Goal: Task Accomplishment & Management: Manage account settings

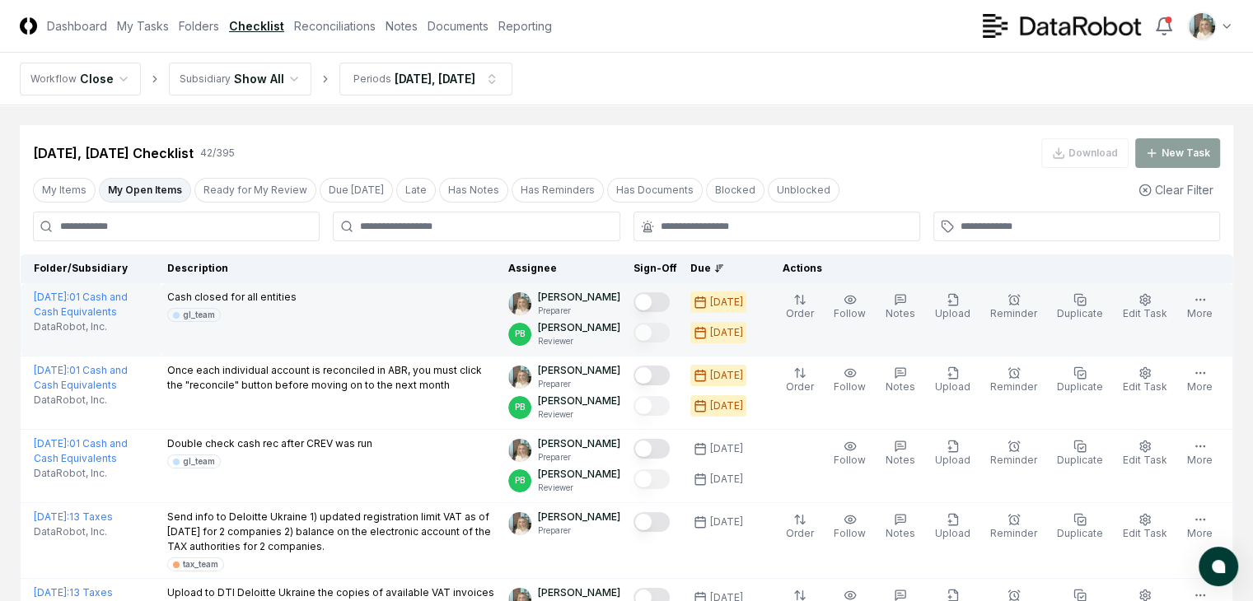
click at [648, 301] on button "Mark complete" at bounding box center [652, 302] width 36 height 20
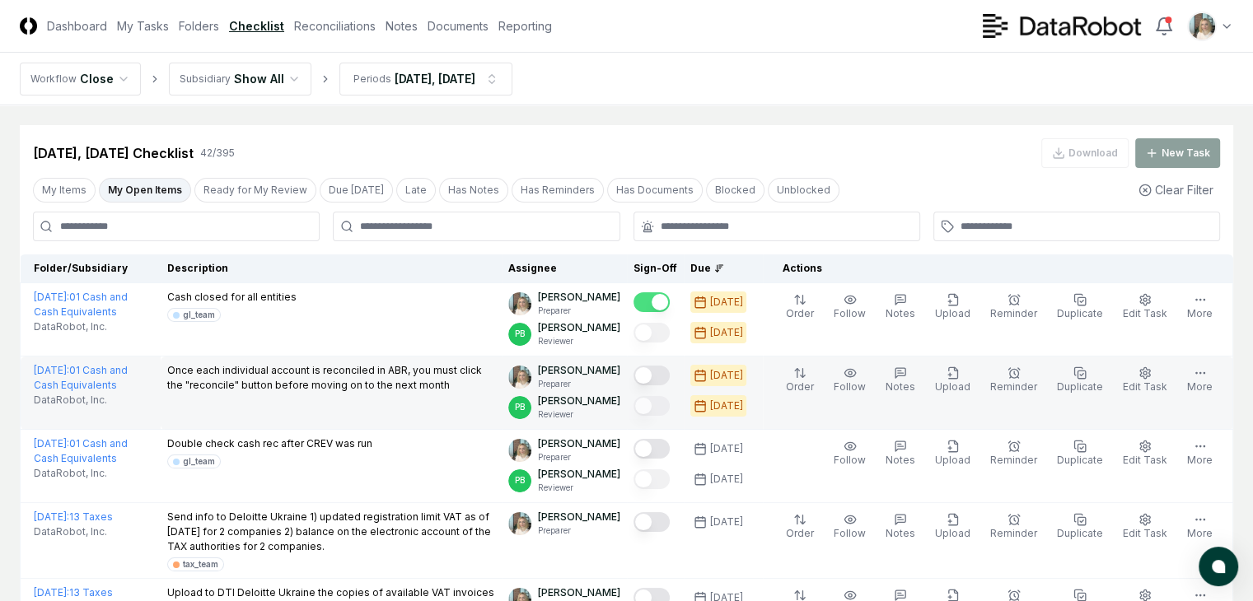
click at [648, 374] on button "Mark complete" at bounding box center [652, 376] width 36 height 20
click at [376, 24] on link "Reconciliations" at bounding box center [335, 25] width 82 height 17
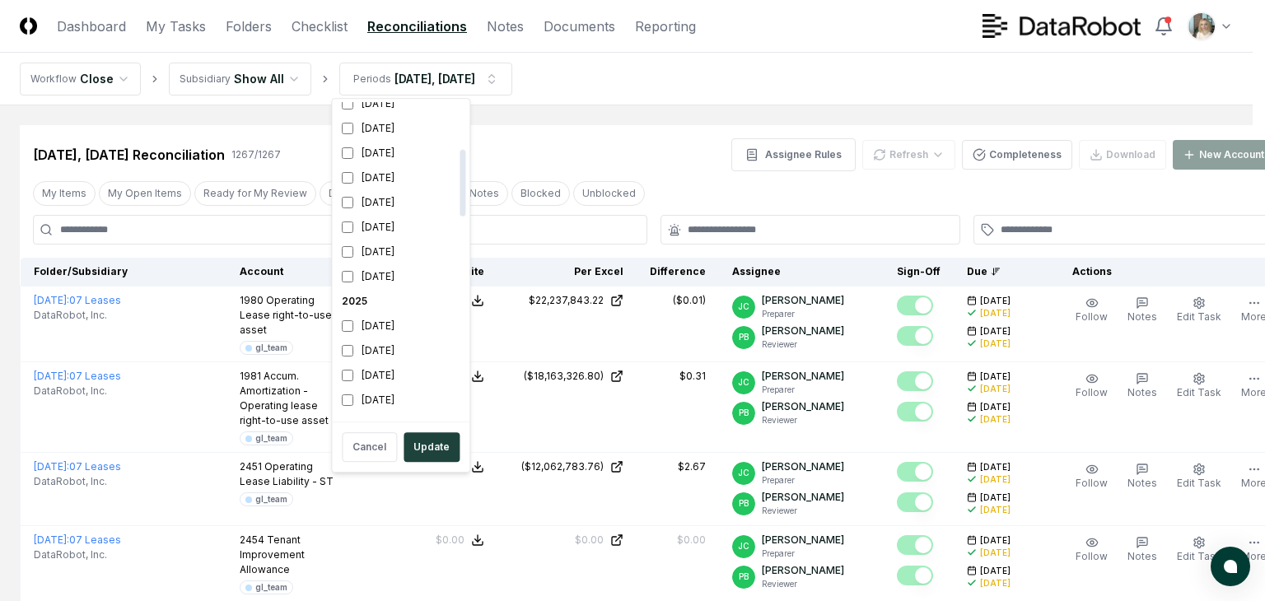
scroll to position [219, 0]
click at [390, 261] on div "[DATE]" at bounding box center [400, 266] width 131 height 25
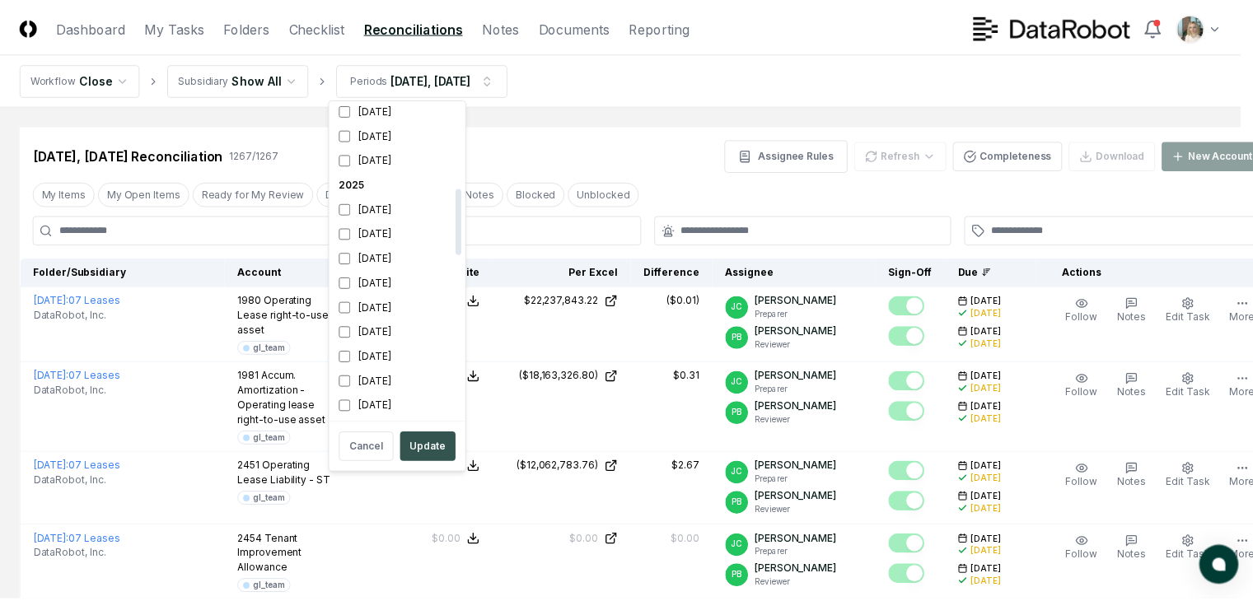
scroll to position [398, 0]
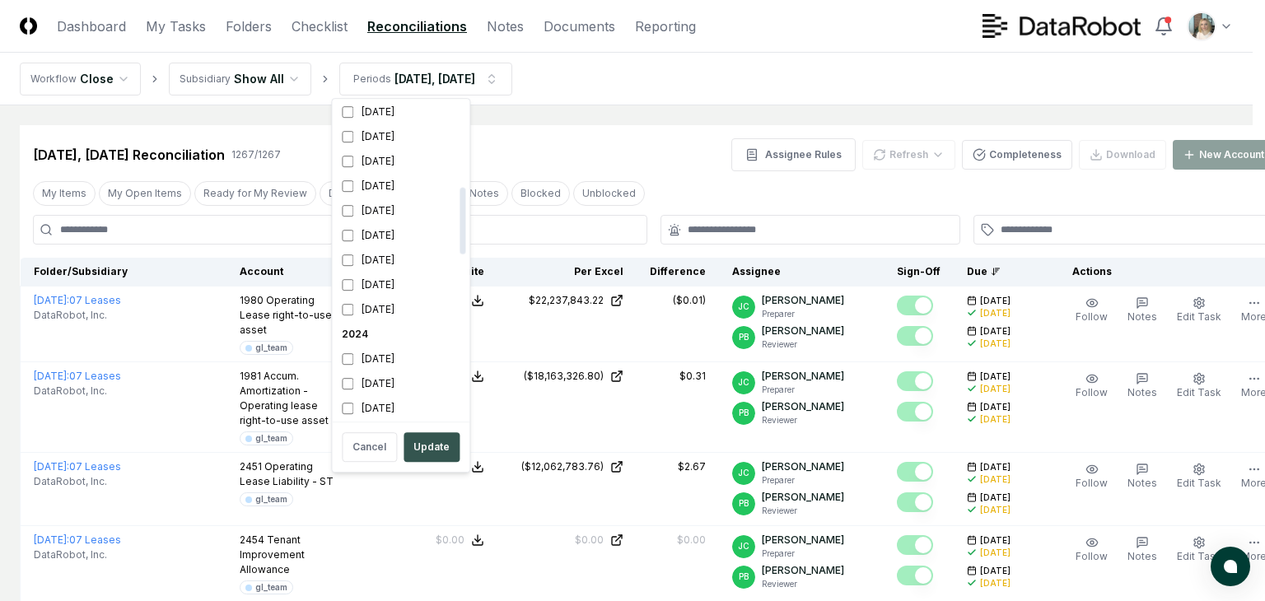
click at [429, 447] on button "Update" at bounding box center [432, 448] width 56 height 30
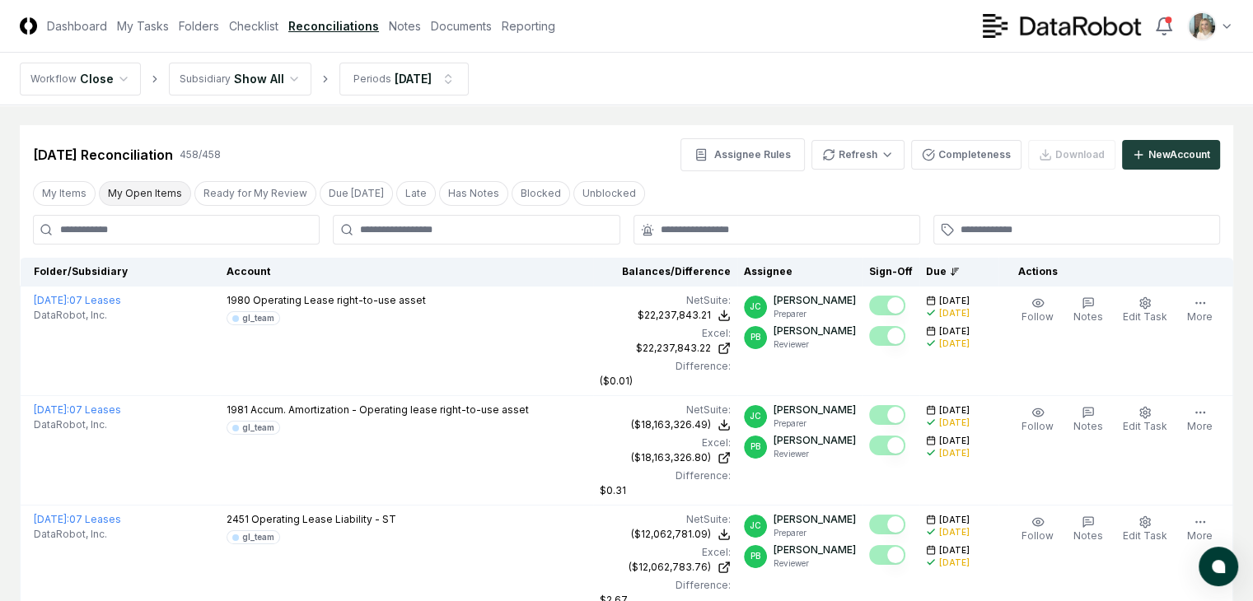
click at [138, 194] on button "My Open Items" at bounding box center [145, 193] width 92 height 25
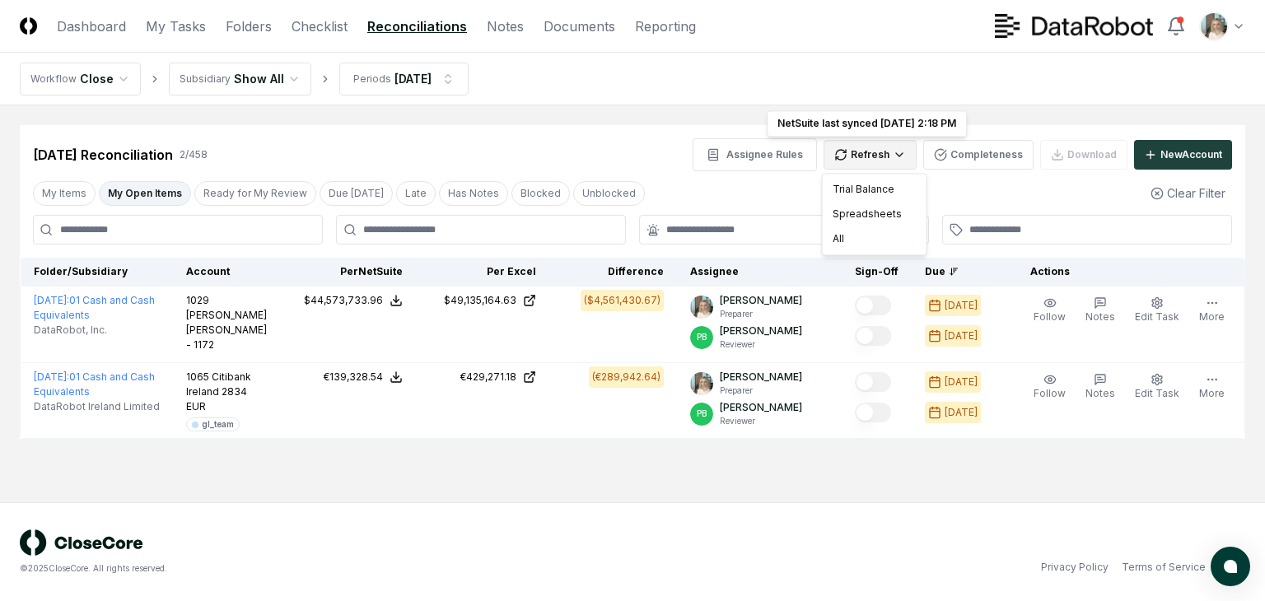
click at [877, 158] on html "CloseCore Dashboard My Tasks Folders Checklist Reconciliations Notes Documents …" at bounding box center [632, 300] width 1265 height 601
click at [863, 212] on div "Spreadsheets" at bounding box center [874, 214] width 97 height 25
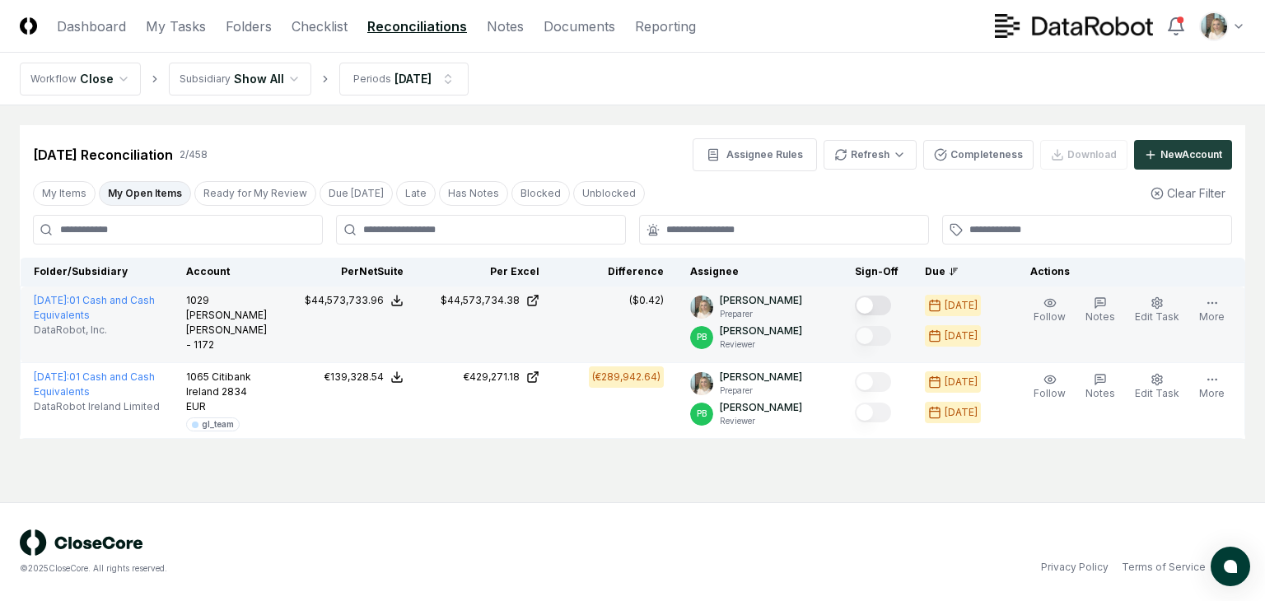
click at [888, 304] on button "Mark complete" at bounding box center [873, 306] width 36 height 20
click at [906, 159] on html "CloseCore Dashboard My Tasks Folders Checklist Reconciliations Notes Documents …" at bounding box center [632, 300] width 1265 height 601
click at [873, 237] on div "All" at bounding box center [874, 239] width 97 height 25
click at [329, 30] on link "Checklist" at bounding box center [320, 26] width 56 height 20
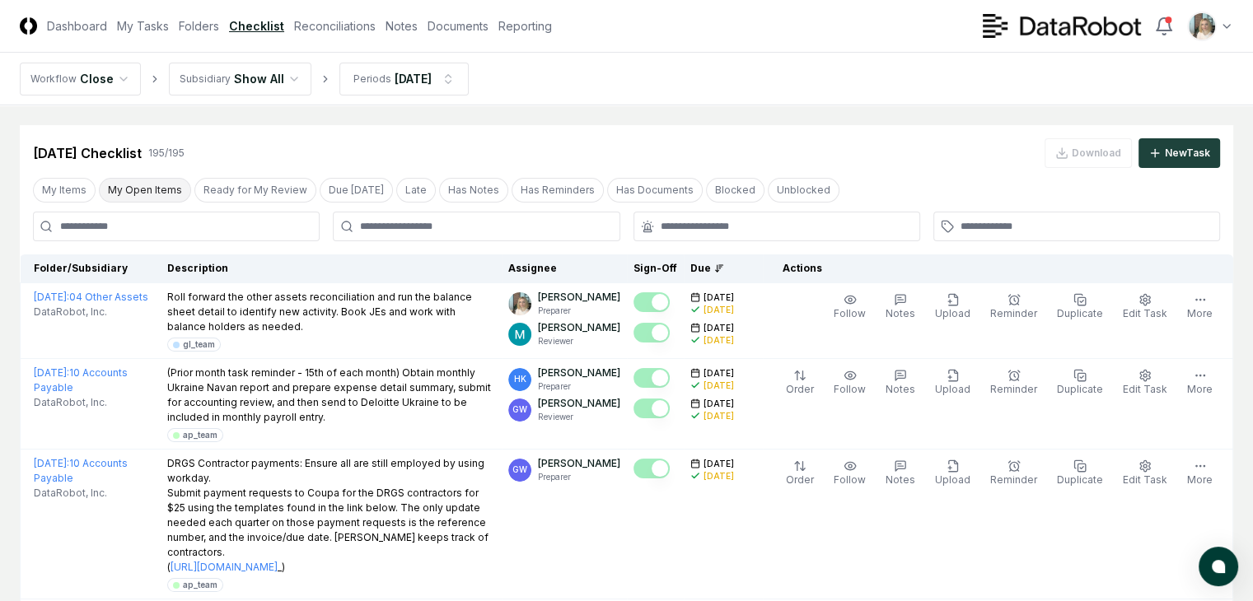
click at [136, 188] on button "My Open Items" at bounding box center [145, 190] width 92 height 25
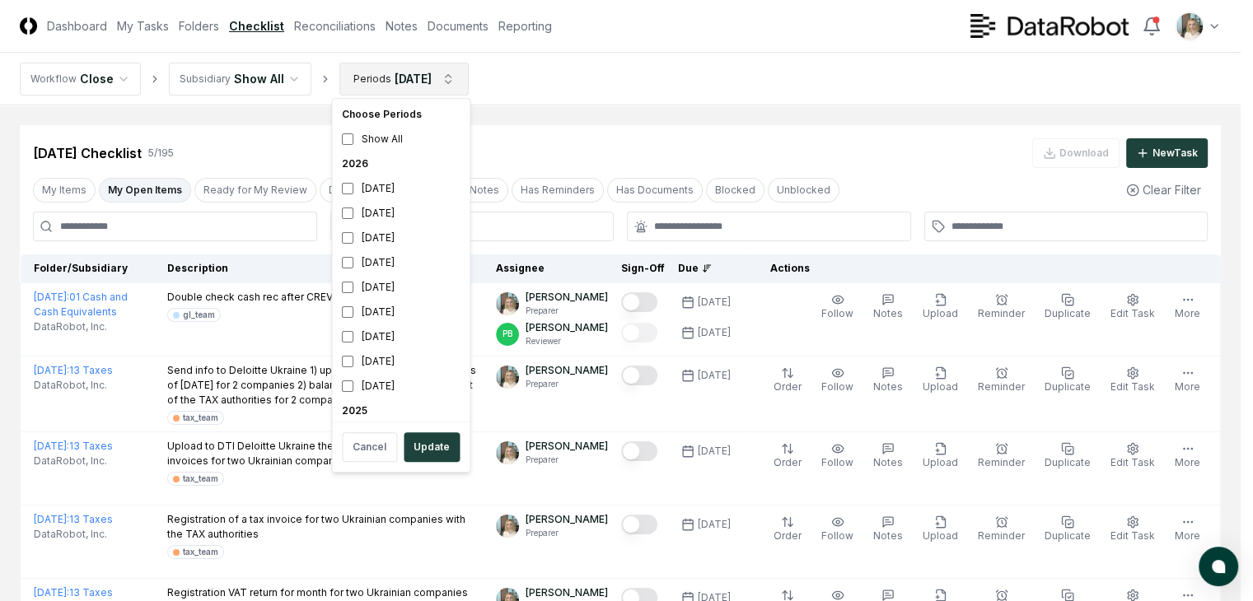
click at [425, 82] on html "CloseCore Dashboard My Tasks Folders Checklist Reconciliations Notes Documents …" at bounding box center [626, 385] width 1253 height 771
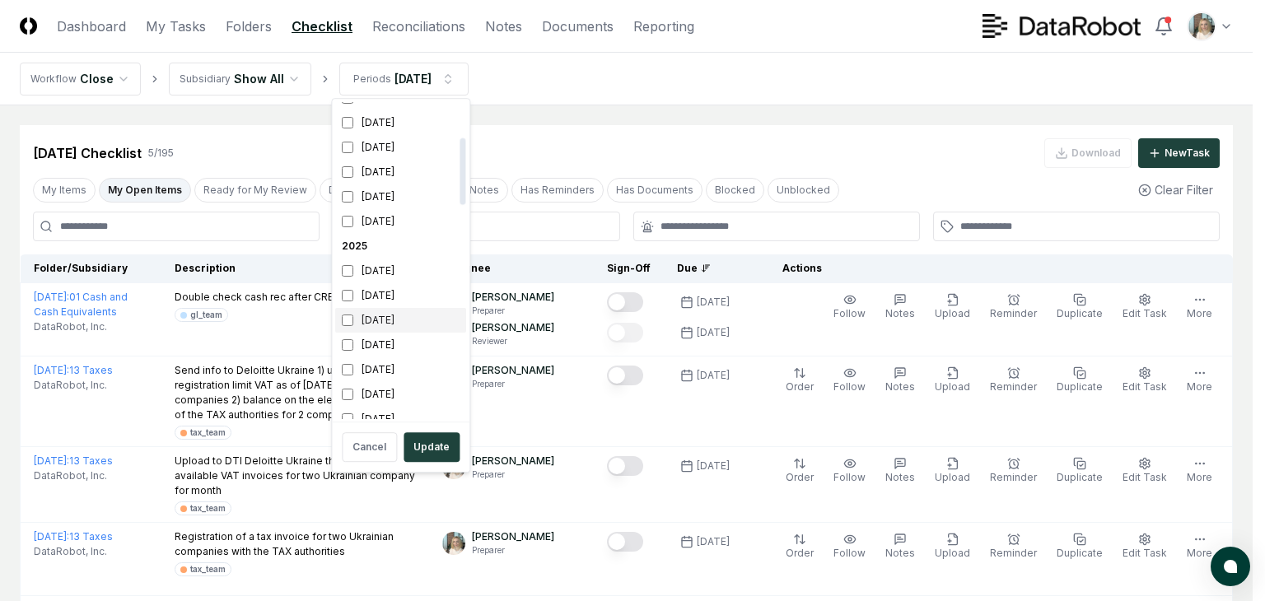
scroll to position [274, 0]
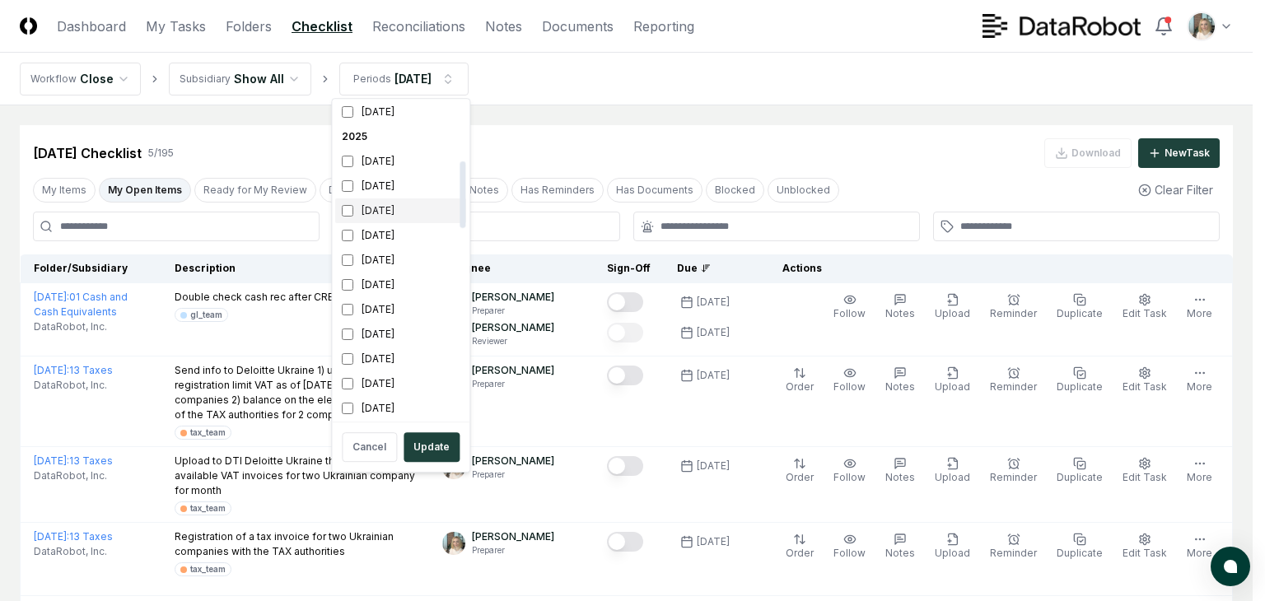
click at [384, 208] on div "[DATE]" at bounding box center [400, 211] width 131 height 25
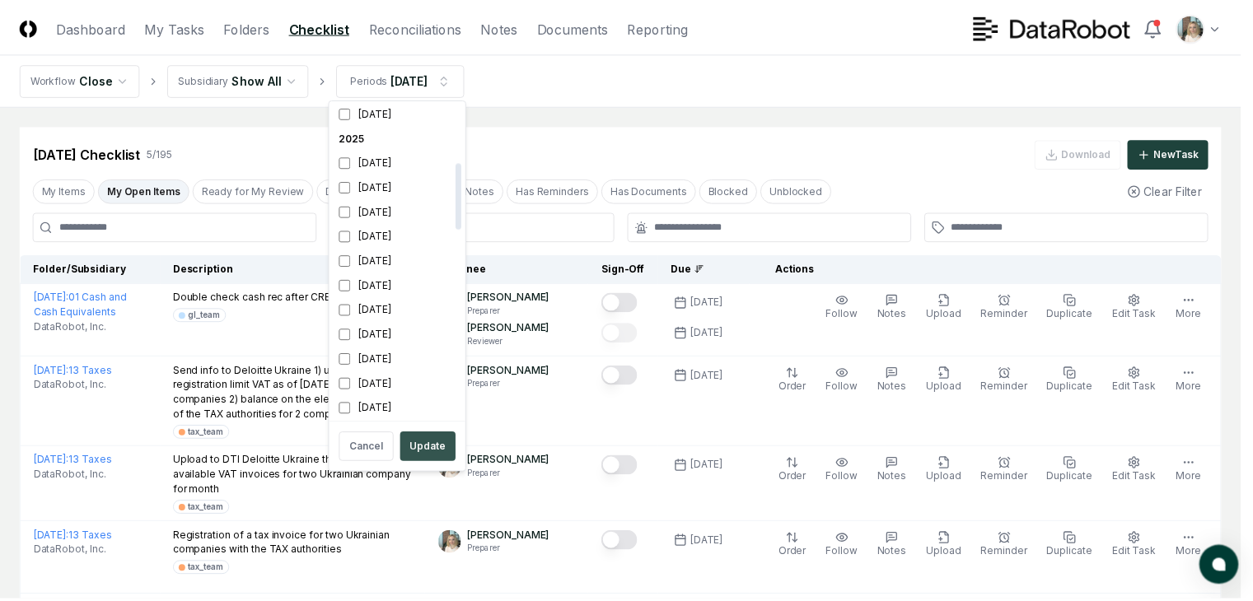
scroll to position [277, 0]
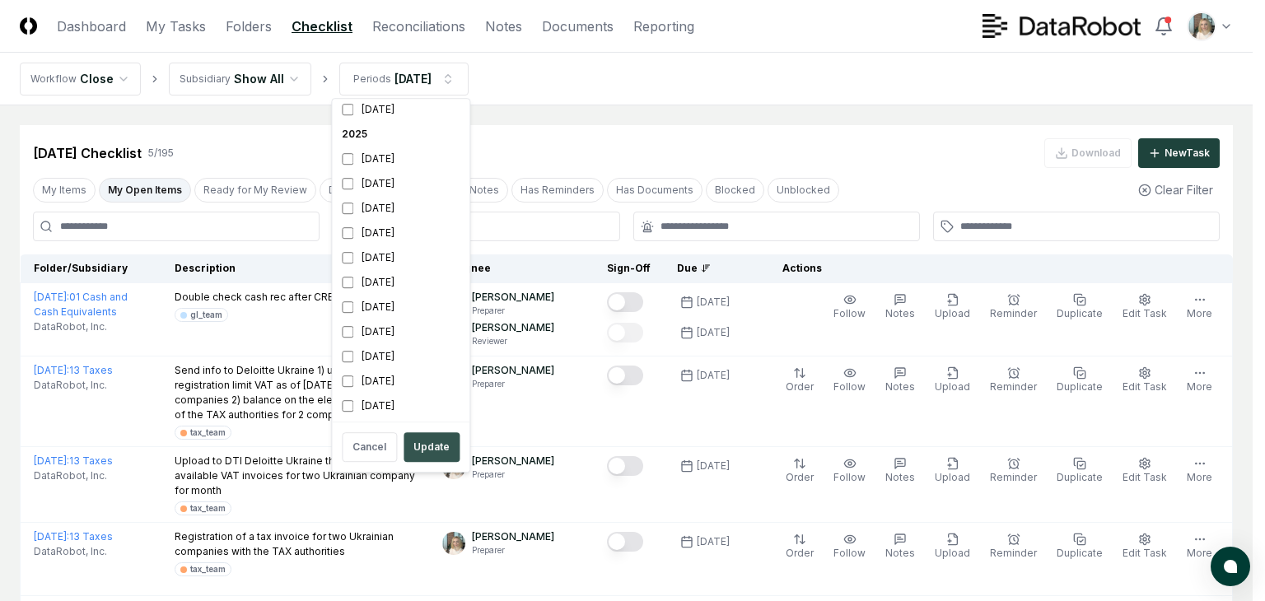
click at [435, 447] on button "Update" at bounding box center [432, 448] width 56 height 30
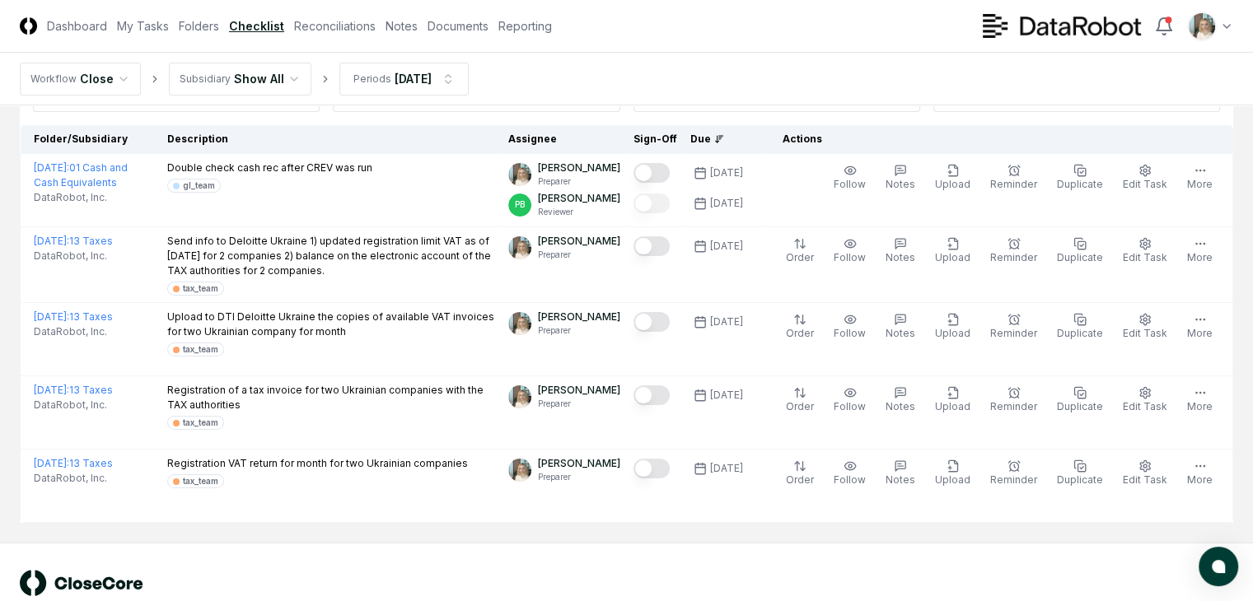
scroll to position [165, 0]
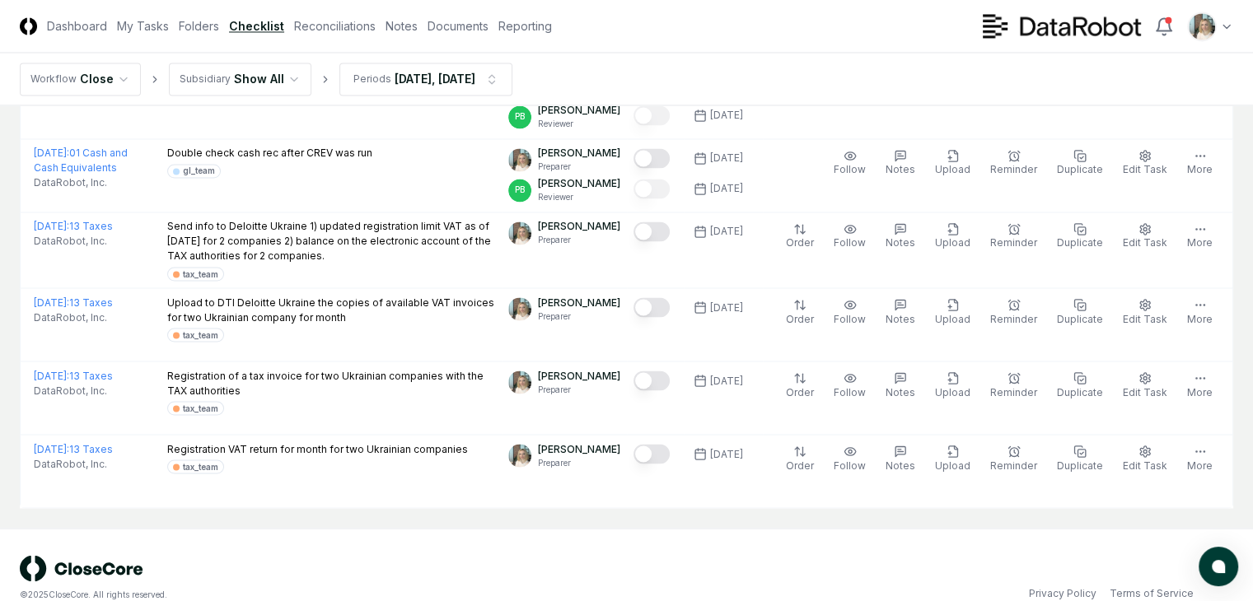
scroll to position [2911, 0]
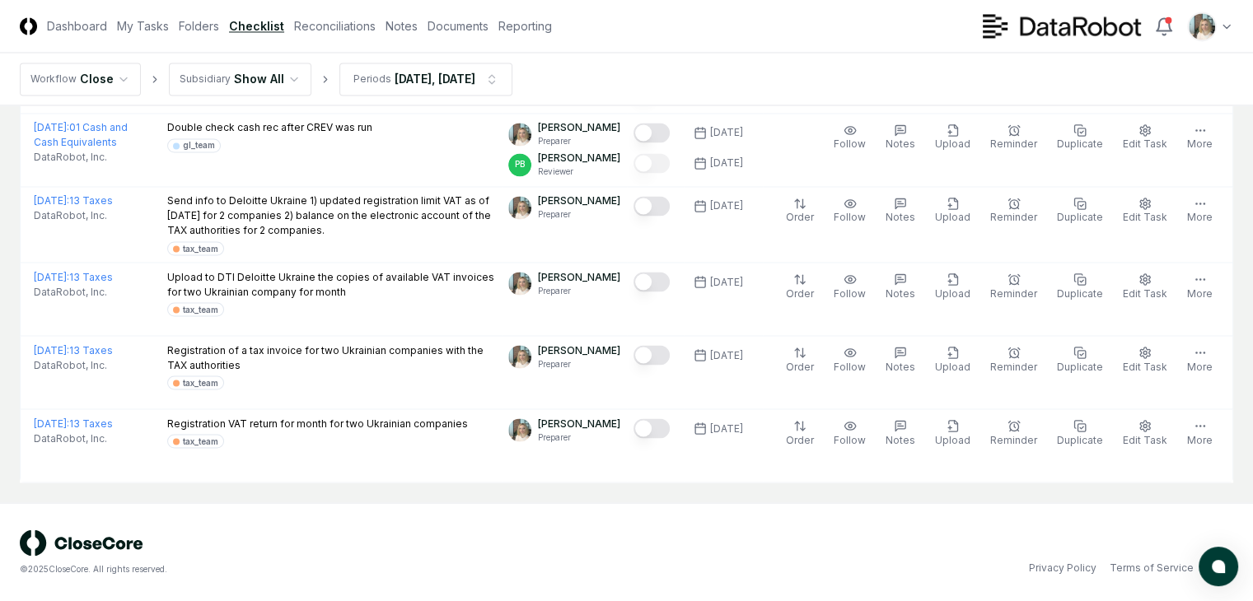
click at [1133, 7] on header "CloseCore Dashboard My Tasks Folders Checklist Reconciliations Notes Documents …" at bounding box center [626, 26] width 1253 height 53
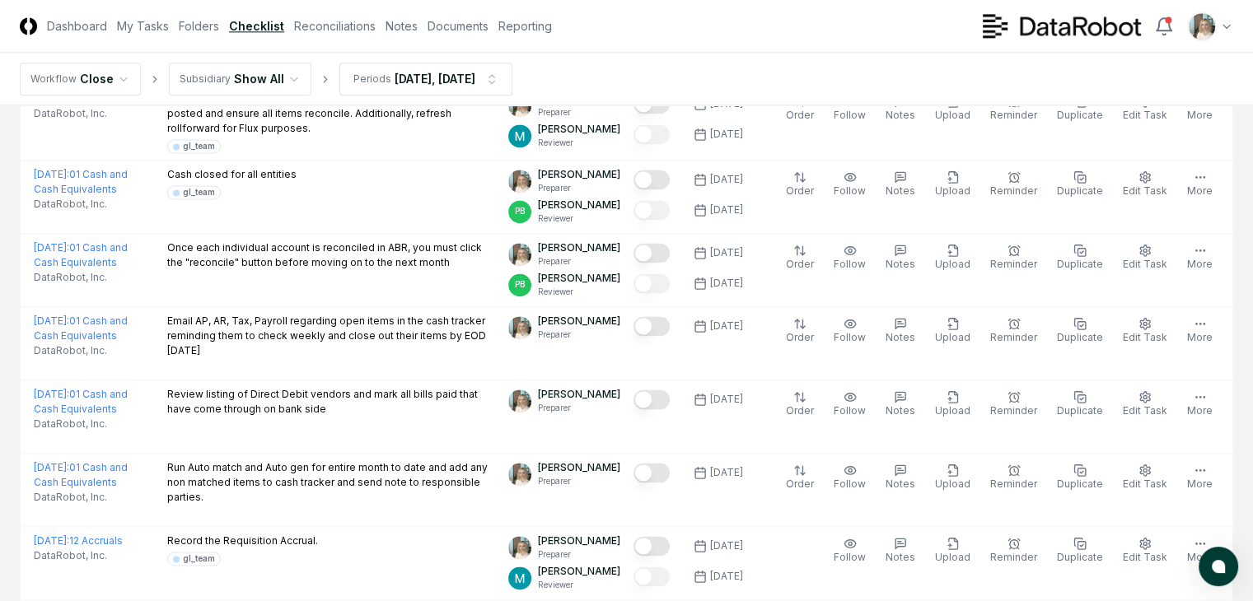
scroll to position [2252, 0]
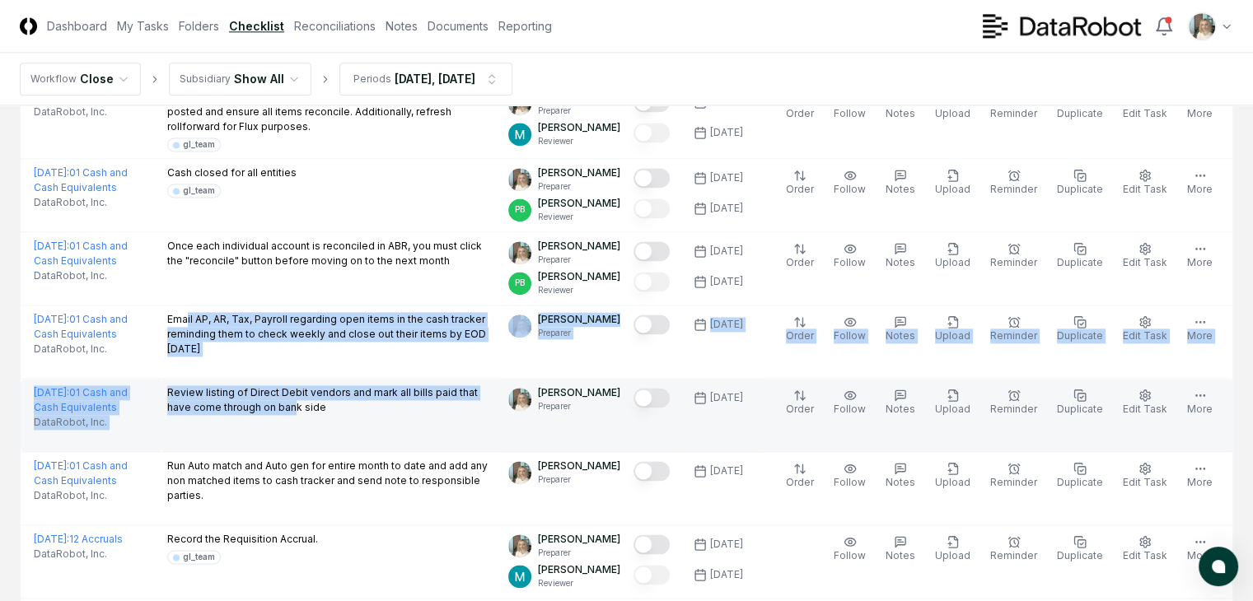
drag, startPoint x: 176, startPoint y: 367, endPoint x: 323, endPoint y: 442, distance: 164.7
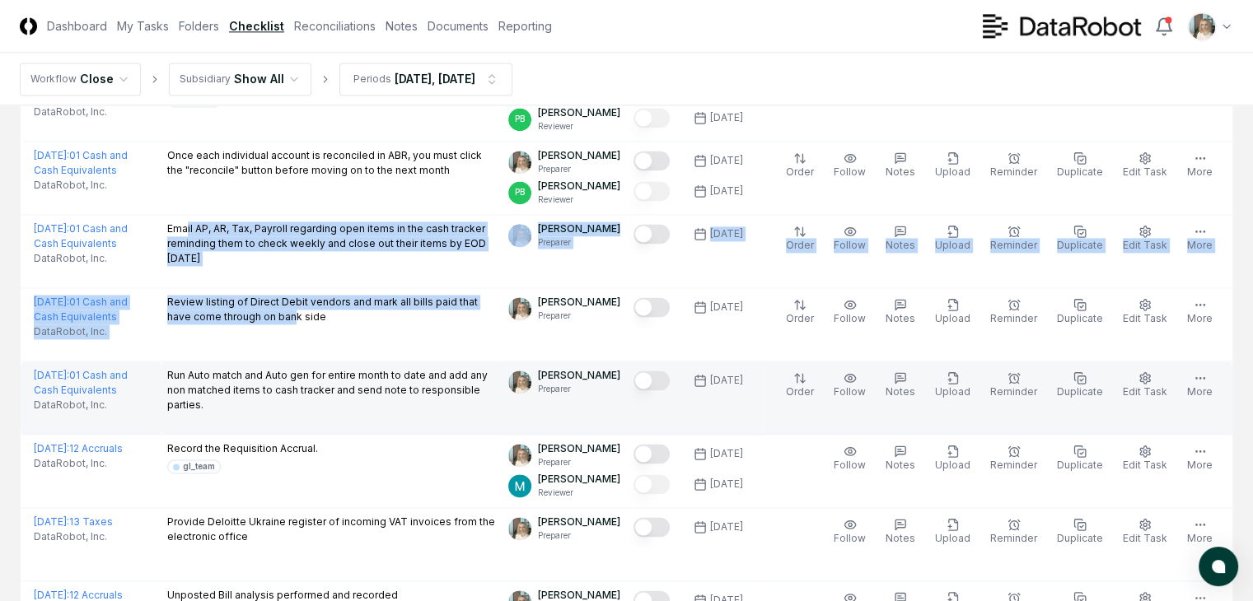
scroll to position [2361, 0]
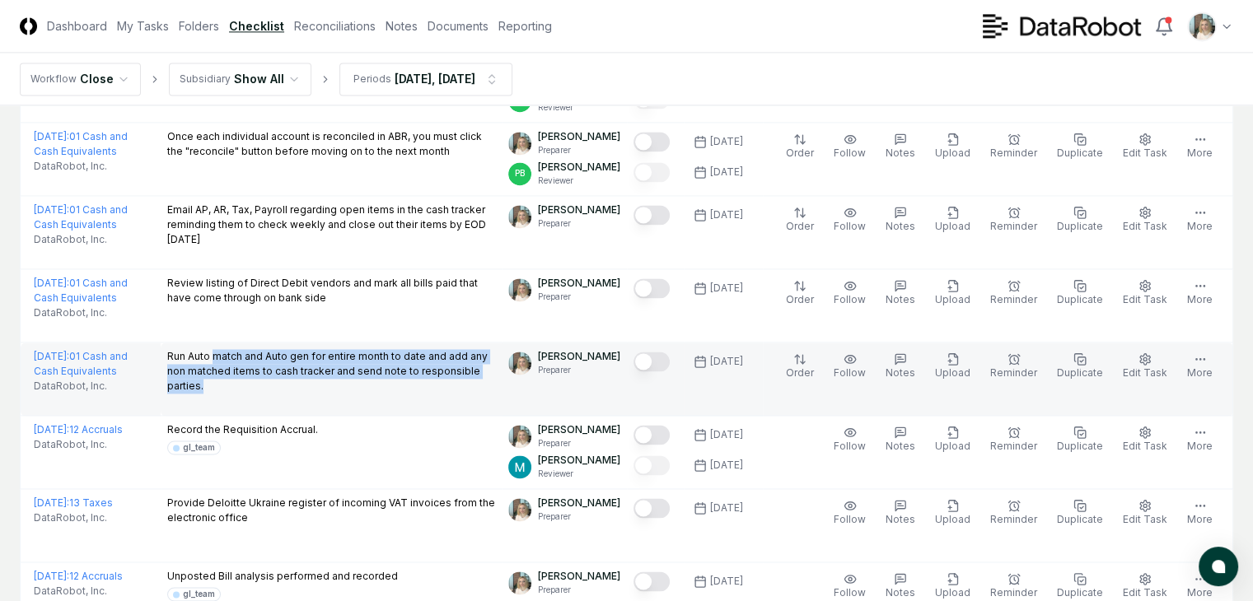
drag, startPoint x: 203, startPoint y: 402, endPoint x: 273, endPoint y: 434, distance: 77.0
click at [273, 397] on div "Run Auto match and Auto gen for entire month to date and add any non matched it…" at bounding box center [331, 373] width 329 height 48
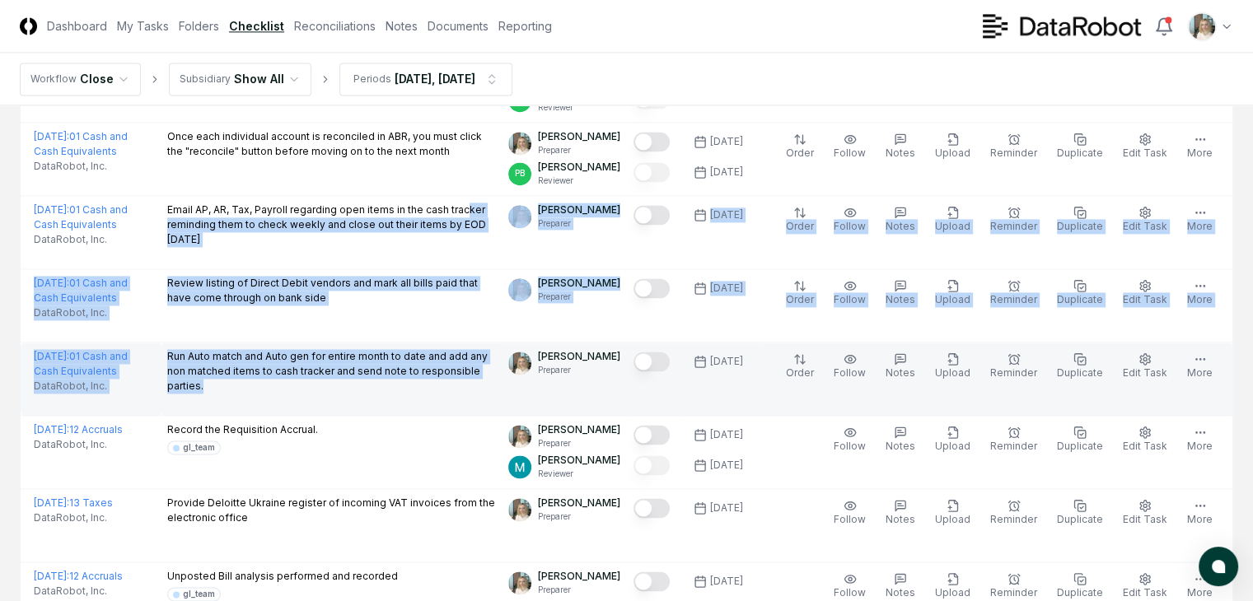
drag, startPoint x: 176, startPoint y: 265, endPoint x: 288, endPoint y: 424, distance: 194.0
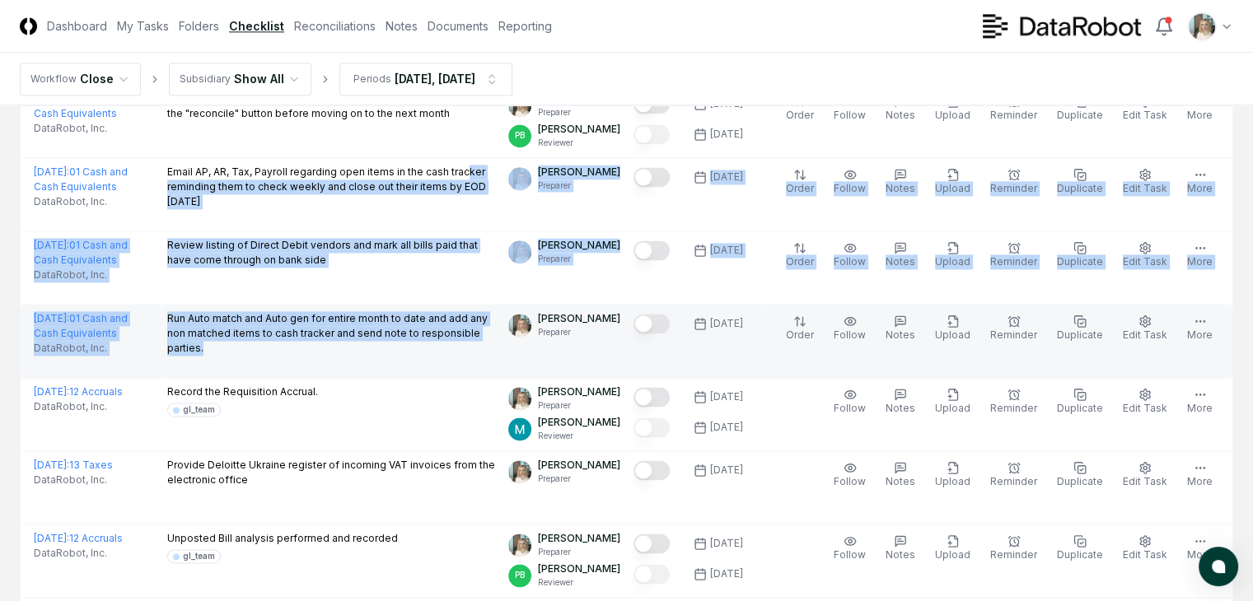
scroll to position [2416, 0]
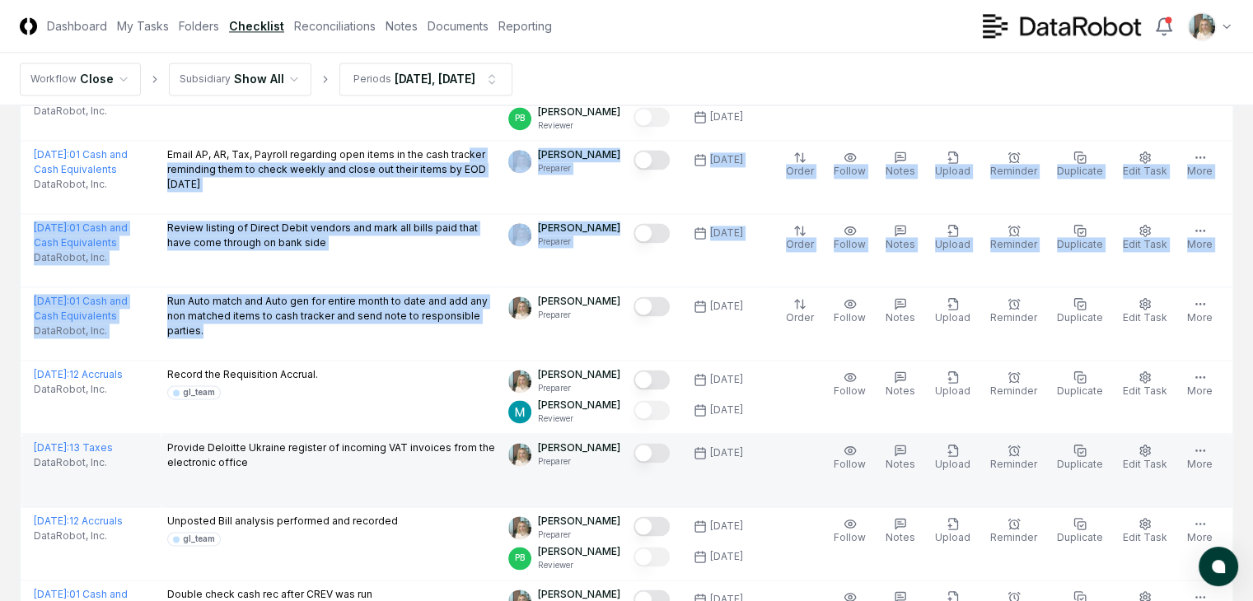
click at [654, 463] on button "Mark complete" at bounding box center [652, 453] width 36 height 20
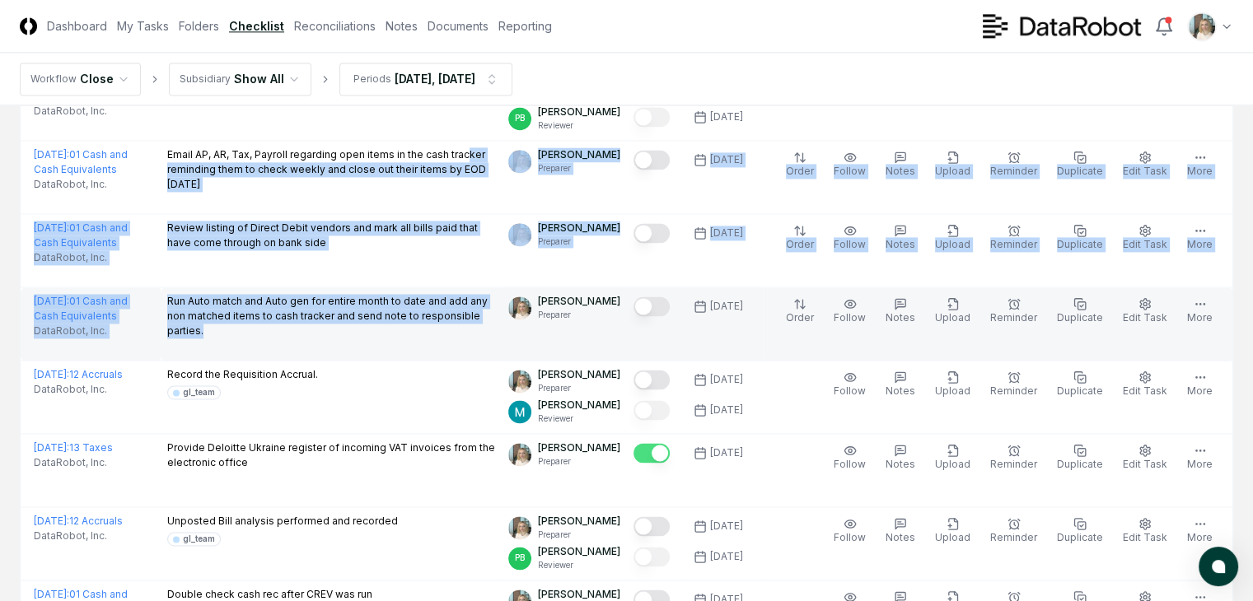
click at [251, 337] on p "Run Auto match and Auto gen for entire month to date and add any non matched it…" at bounding box center [331, 316] width 329 height 44
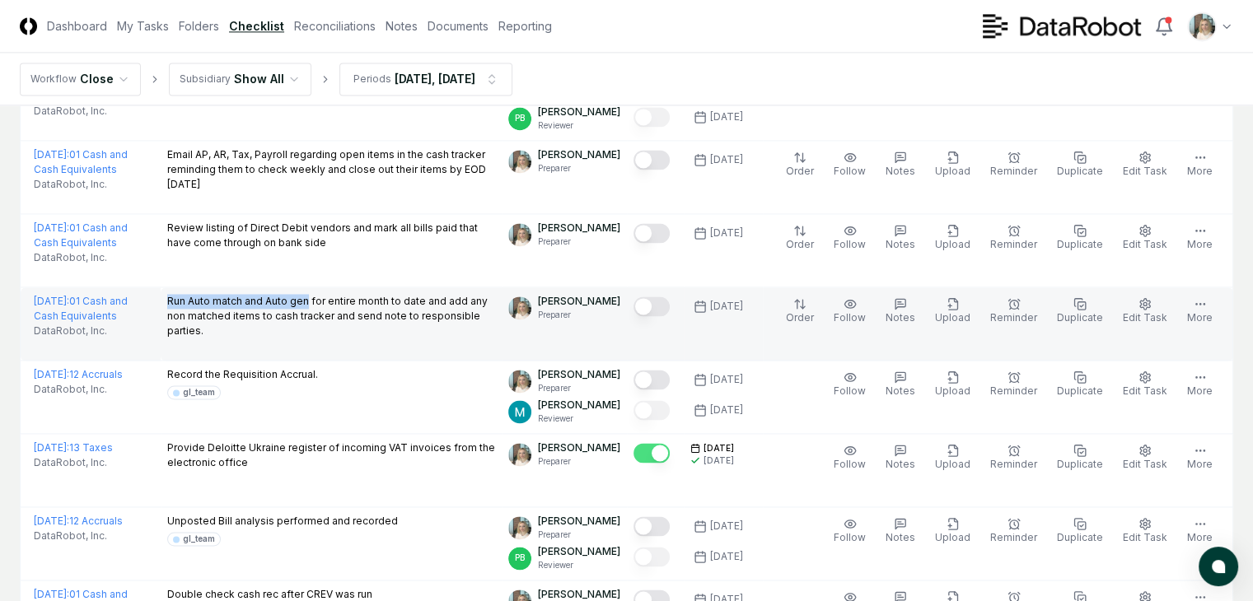
drag, startPoint x: 158, startPoint y: 341, endPoint x: 297, endPoint y: 338, distance: 138.4
click at [297, 338] on p "Run Auto match and Auto gen for entire month to date and add any non matched it…" at bounding box center [331, 316] width 329 height 44
copy p "Run Auto match and Auto gen"
